Goal: Task Accomplishment & Management: Manage account settings

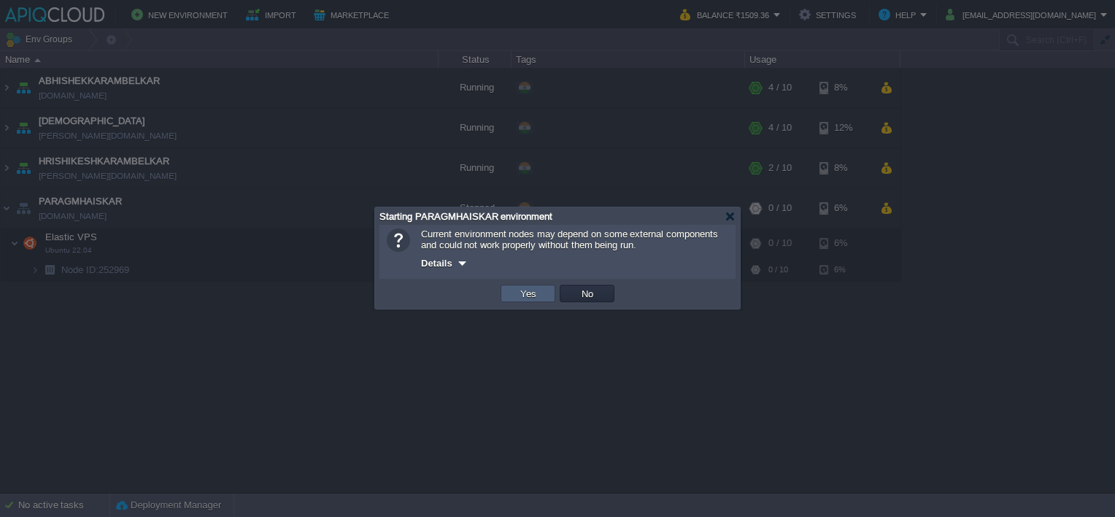
click at [536, 292] on button "Yes" at bounding box center [528, 293] width 25 height 13
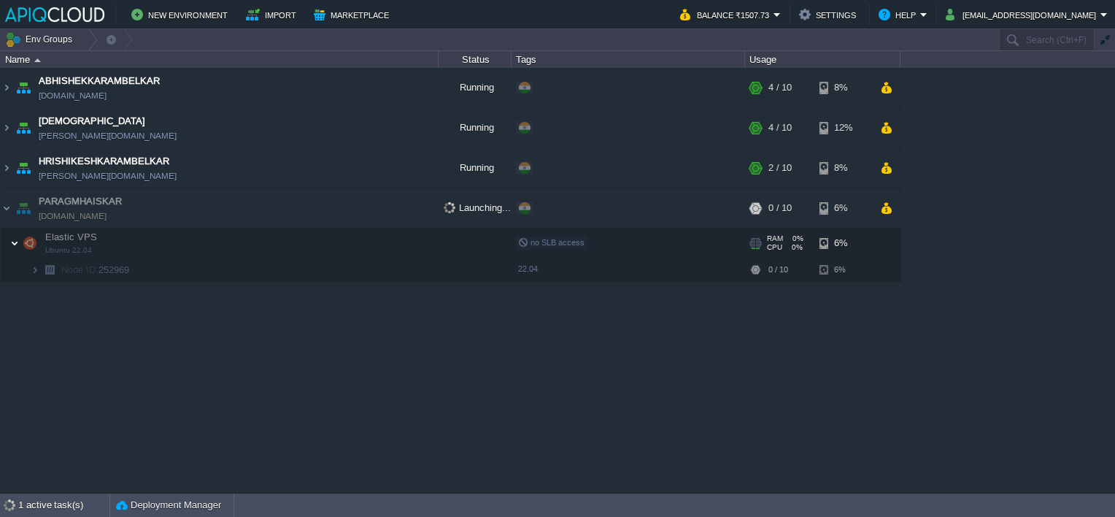
click at [15, 240] on img at bounding box center [14, 242] width 9 height 29
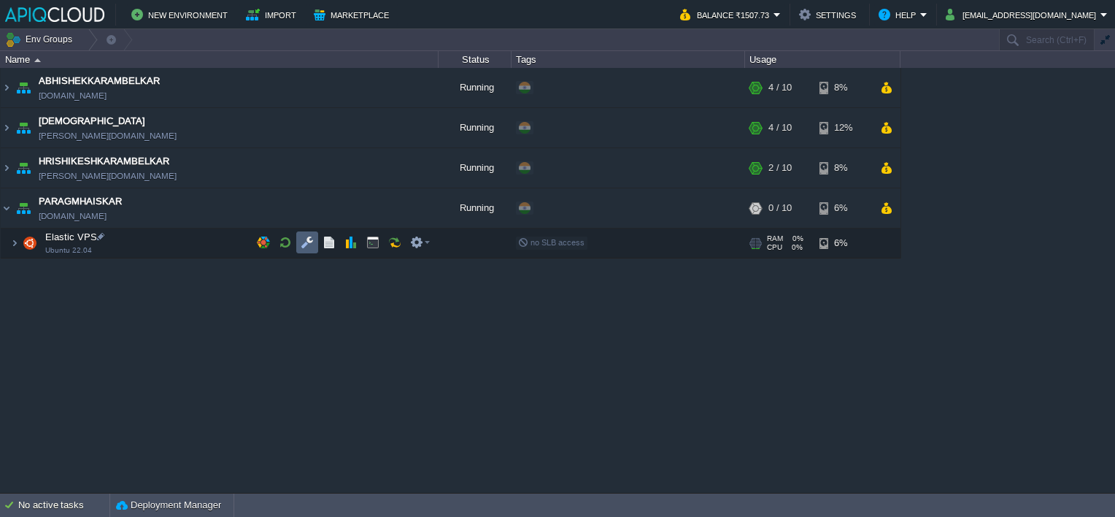
click at [304, 239] on button "button" at bounding box center [307, 242] width 13 height 13
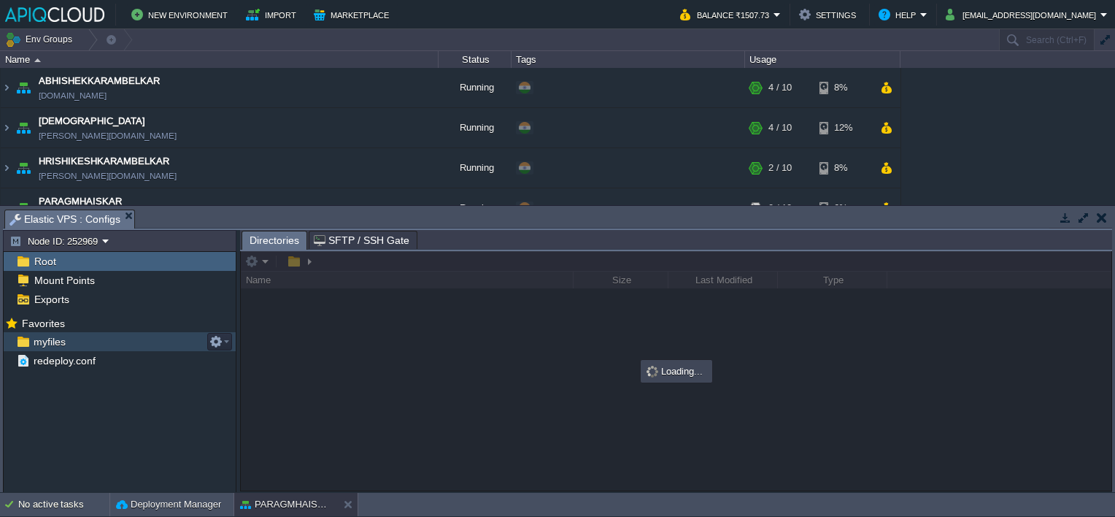
click at [42, 341] on span "myfiles" at bounding box center [49, 341] width 37 height 13
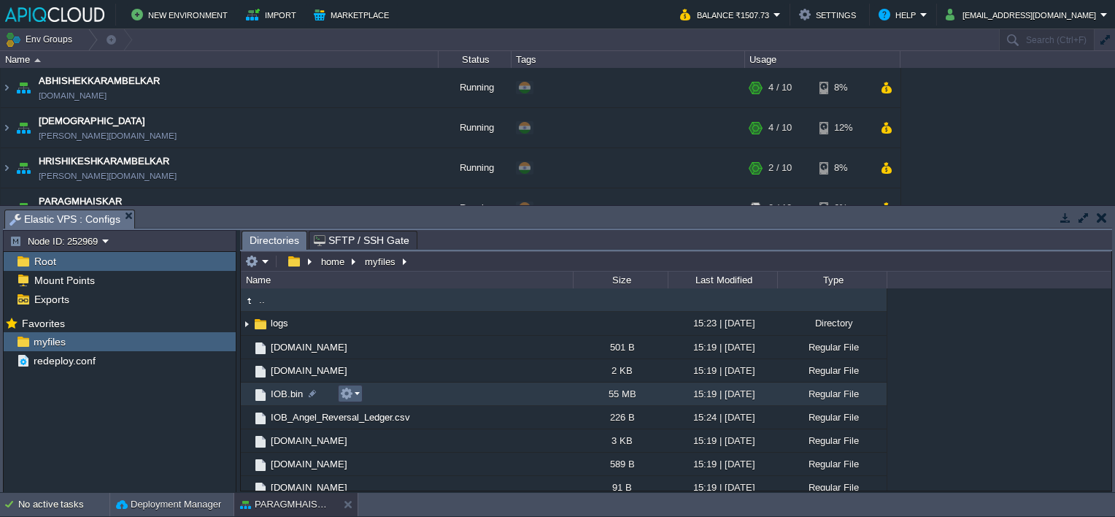
click at [352, 392] on button "button" at bounding box center [346, 393] width 13 height 13
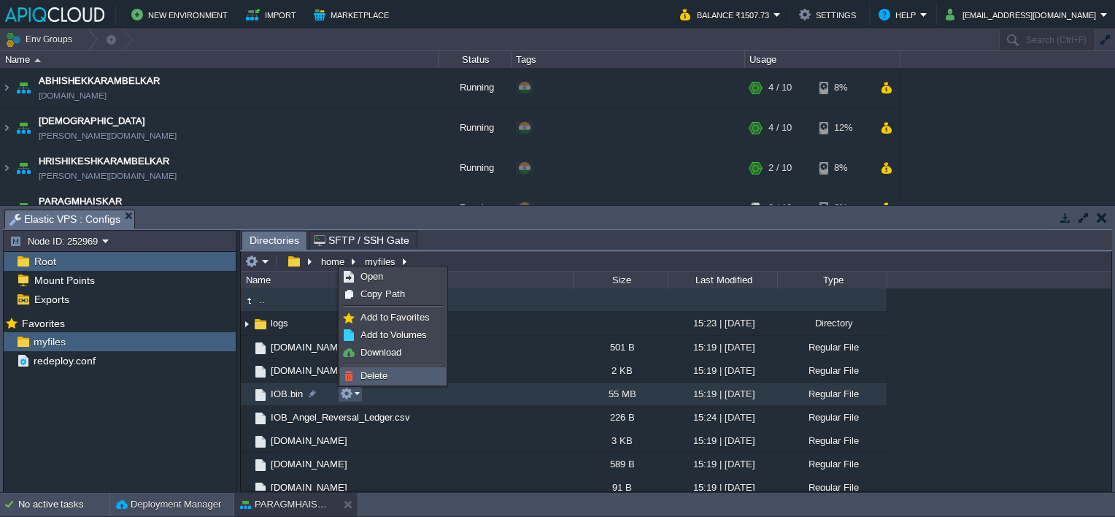
click at [376, 372] on span "Delete" at bounding box center [373, 375] width 27 height 11
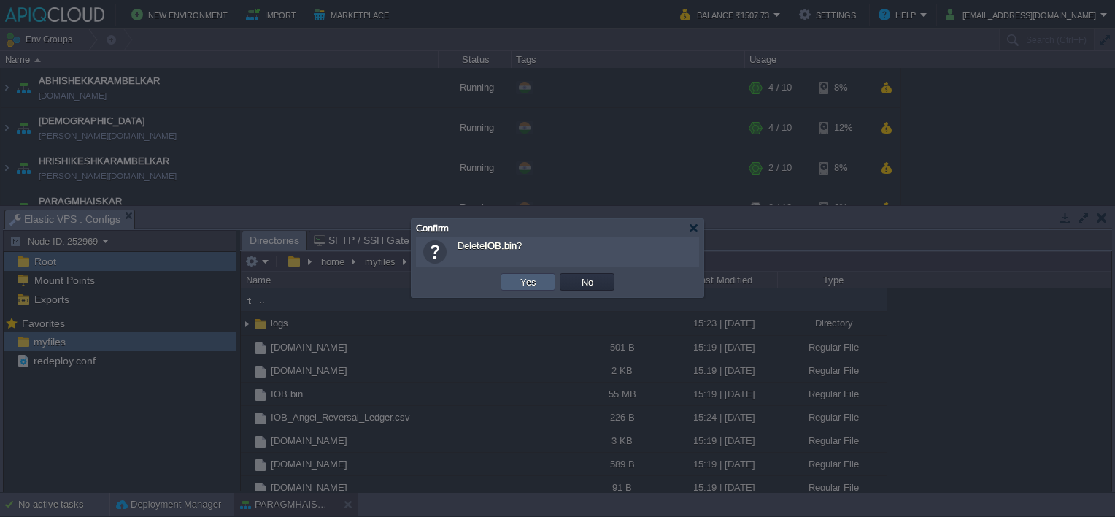
click at [535, 283] on button "Yes" at bounding box center [528, 281] width 25 height 13
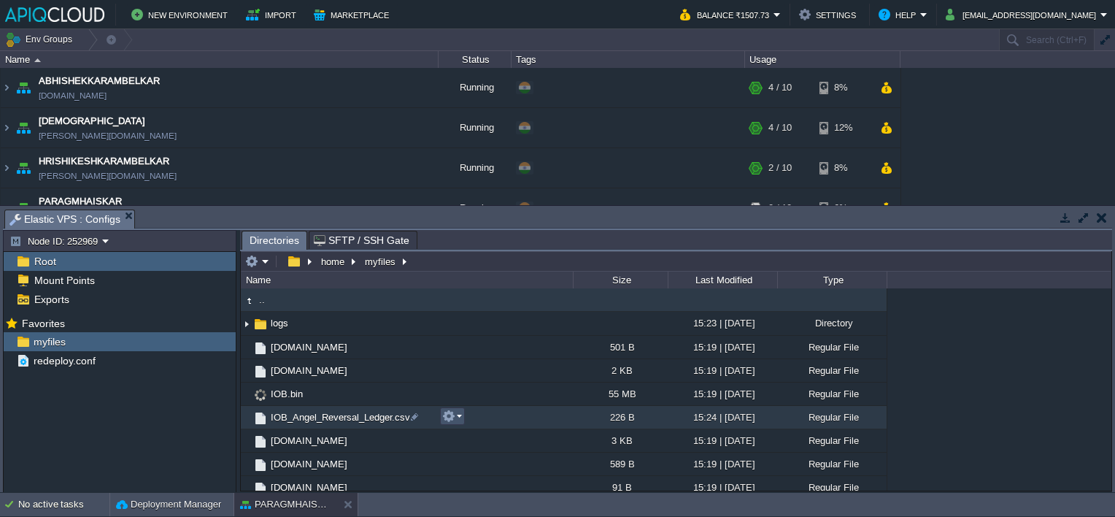
click at [451, 417] on button "button" at bounding box center [448, 415] width 13 height 13
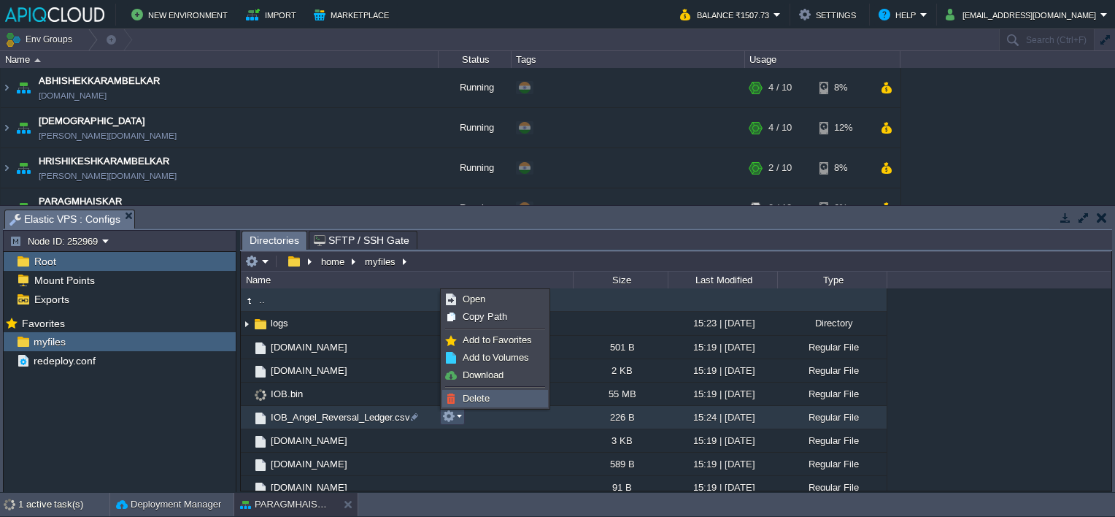
click at [482, 393] on span "Delete" at bounding box center [476, 398] width 27 height 11
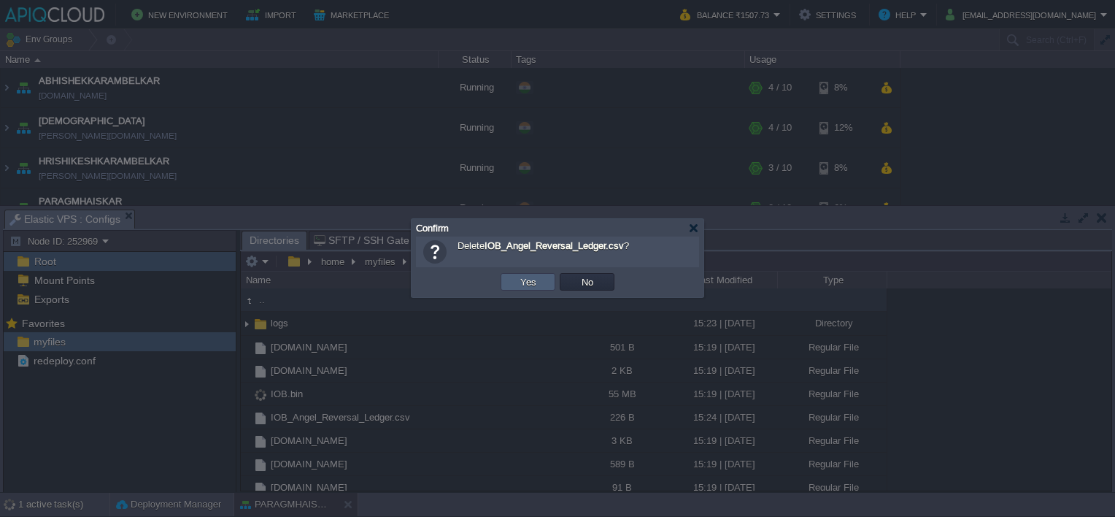
click at [526, 277] on button "Yes" at bounding box center [528, 281] width 25 height 13
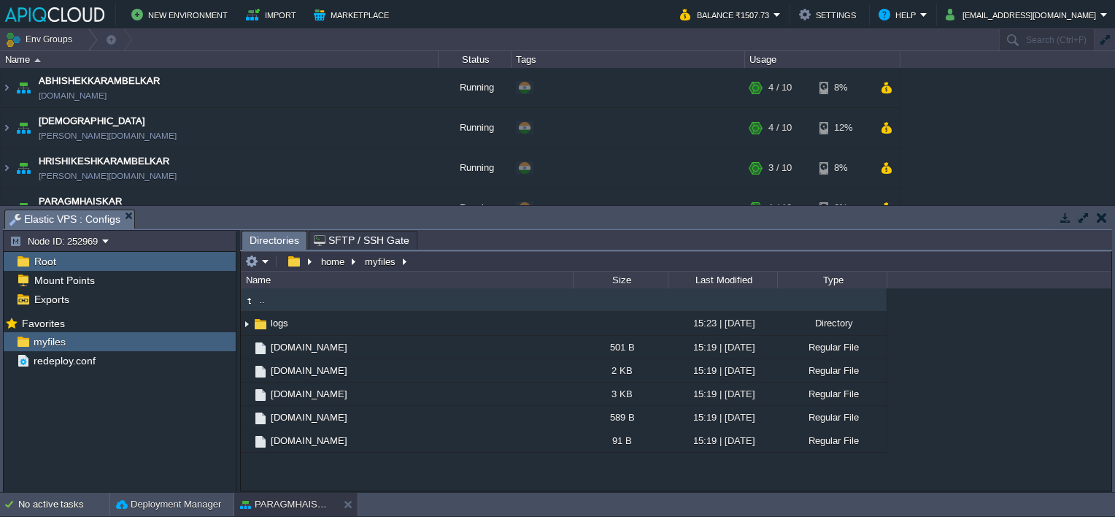
click at [1103, 216] on button "button" at bounding box center [1102, 217] width 10 height 13
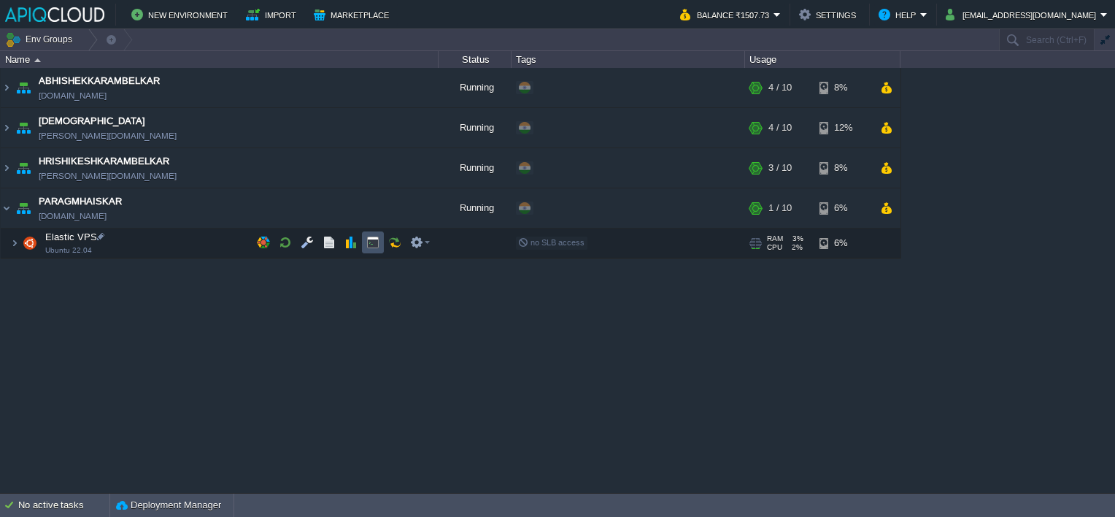
click at [374, 242] on button "button" at bounding box center [372, 242] width 13 height 13
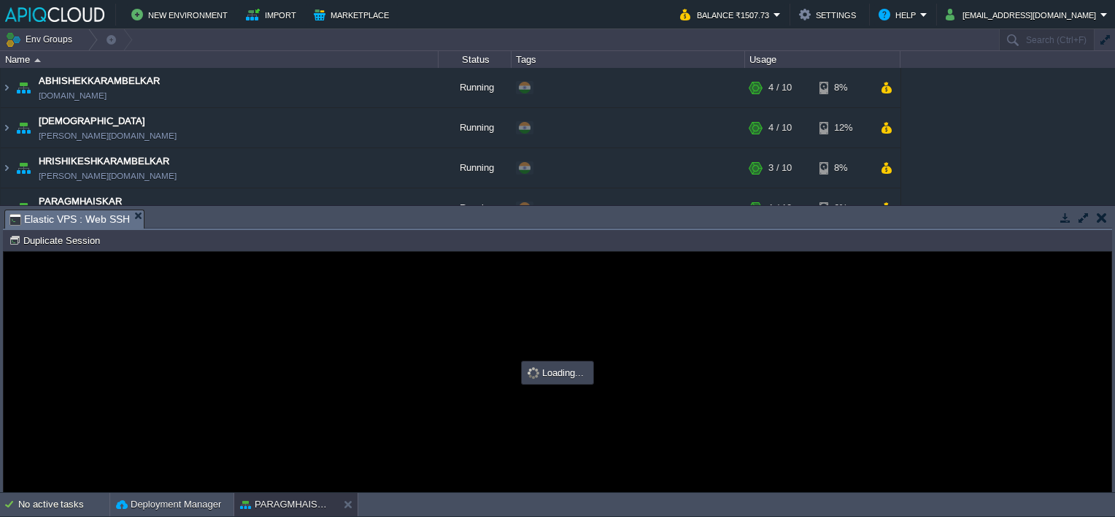
type input "#000000"
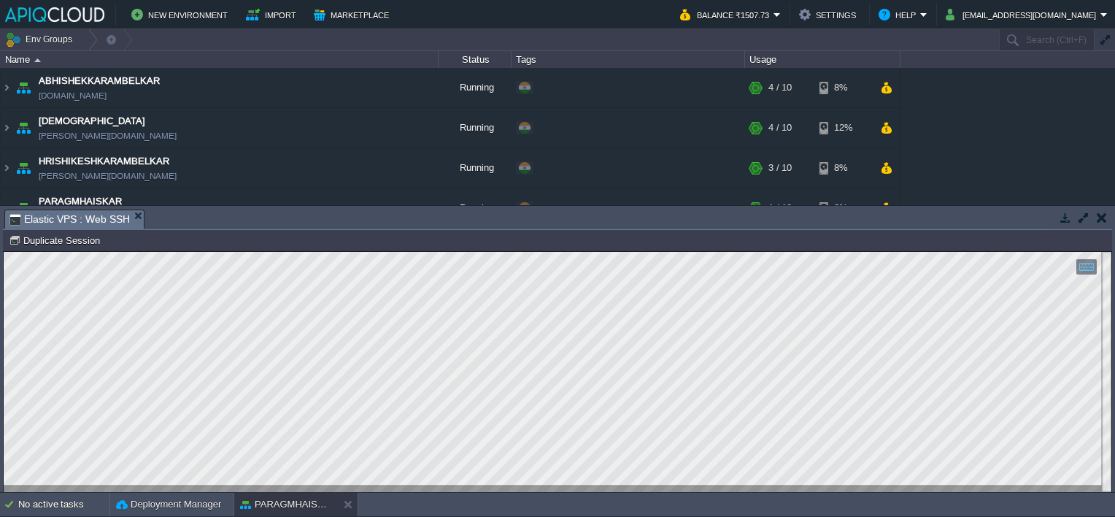
click at [1097, 220] on button "button" at bounding box center [1102, 217] width 10 height 13
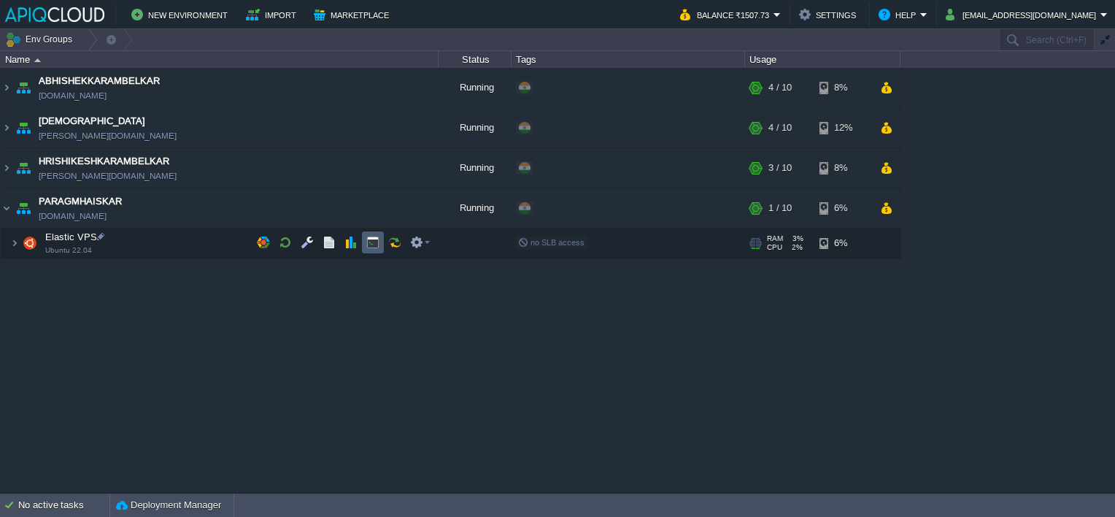
click at [370, 247] on button "button" at bounding box center [372, 242] width 13 height 13
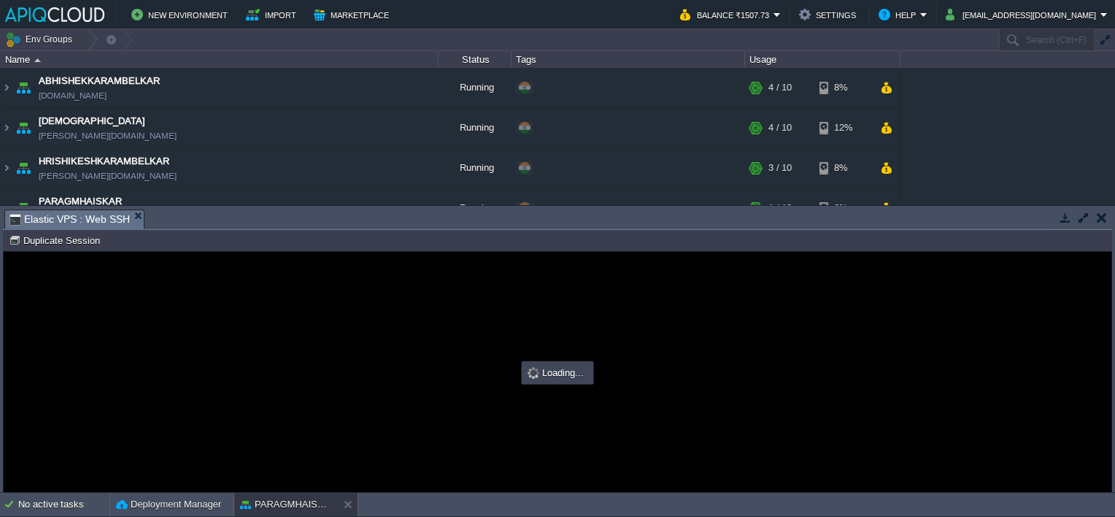
type input "#000000"
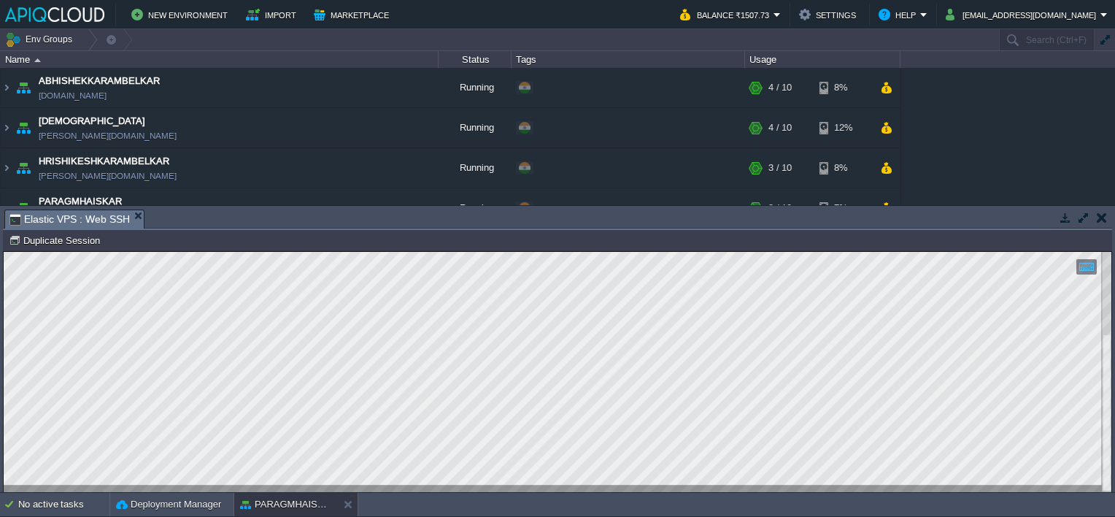
click at [1106, 211] on button "button" at bounding box center [1102, 217] width 10 height 13
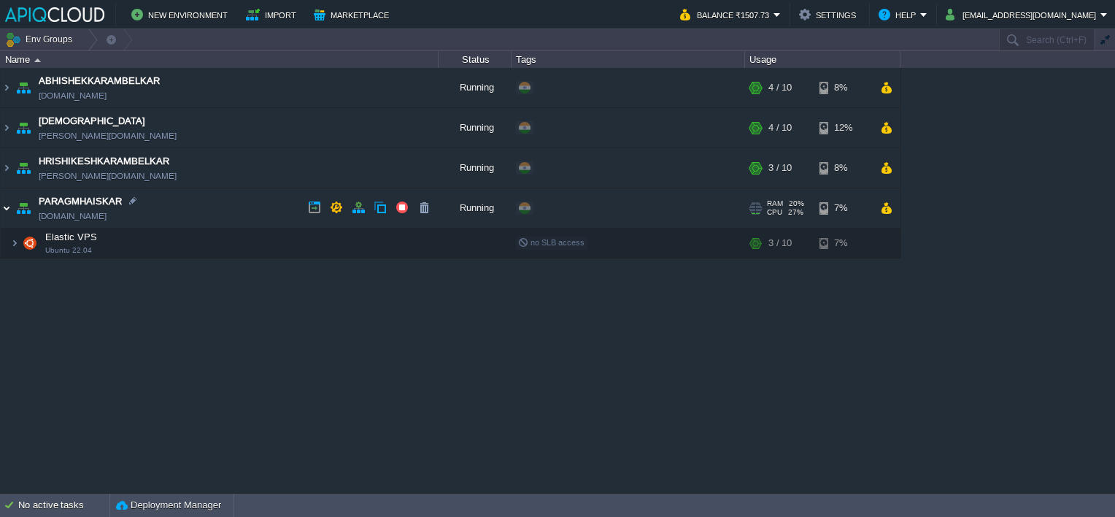
click at [7, 208] on img at bounding box center [7, 207] width 12 height 39
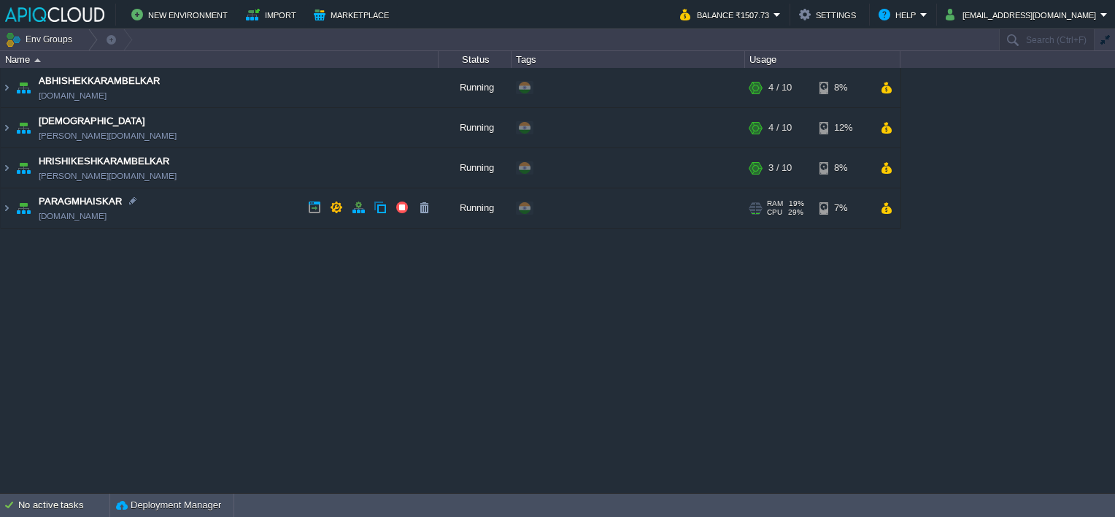
click at [176, 201] on td "PARAGMHAISKAR [DOMAIN_NAME]" at bounding box center [220, 208] width 438 height 40
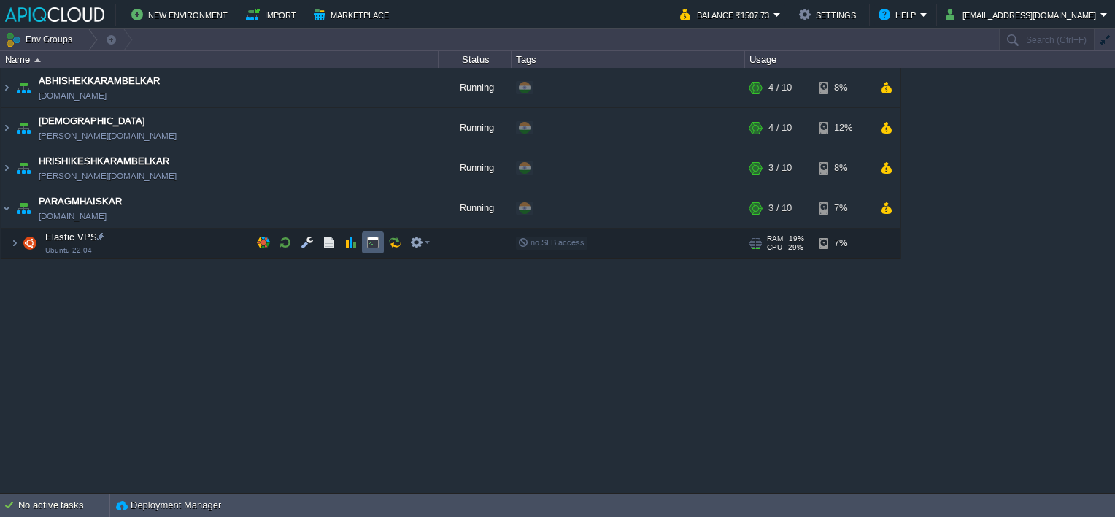
click at [376, 242] on button "button" at bounding box center [372, 242] width 13 height 13
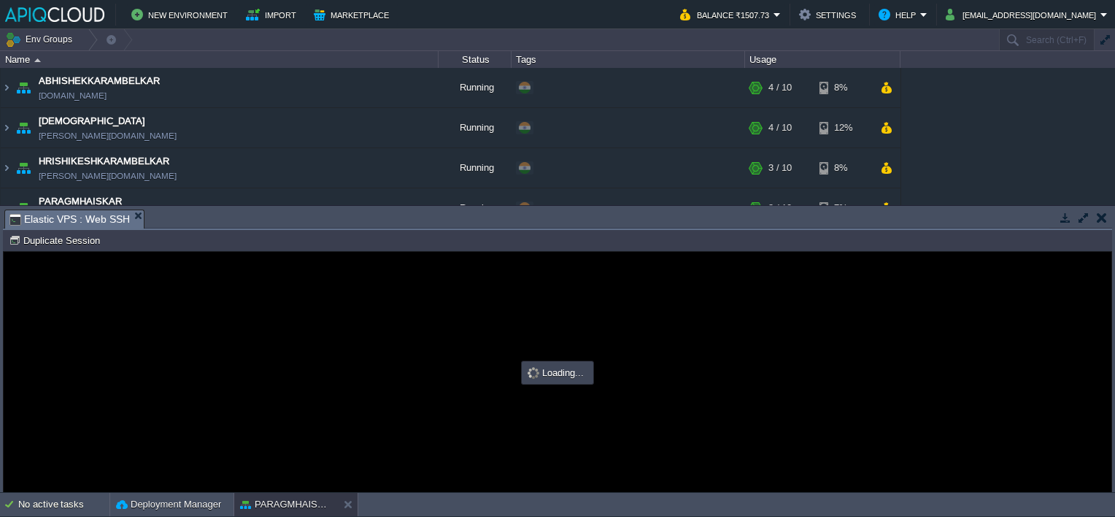
type input "#000000"
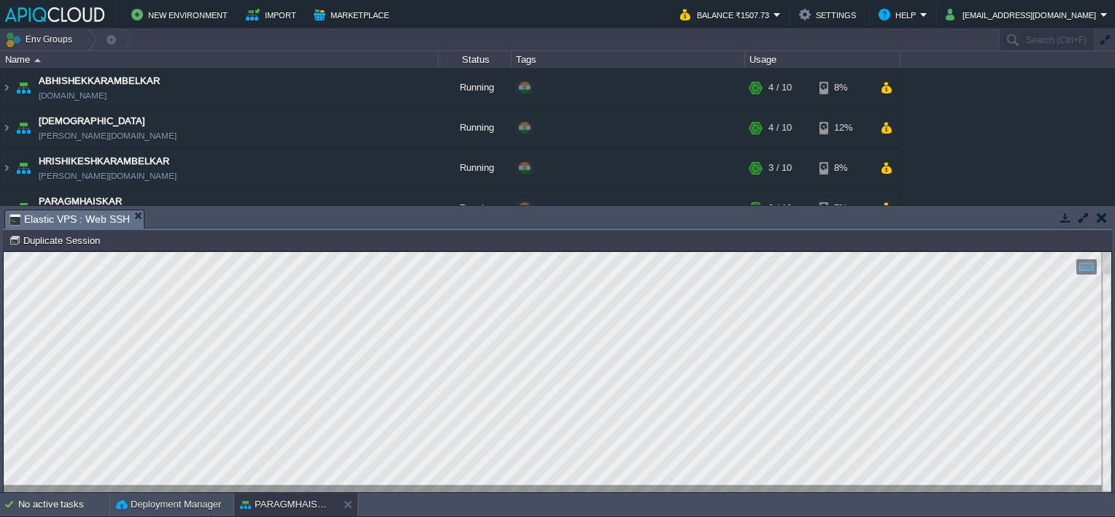
click at [1103, 212] on button "button" at bounding box center [1102, 217] width 10 height 13
